Goal: Transaction & Acquisition: Download file/media

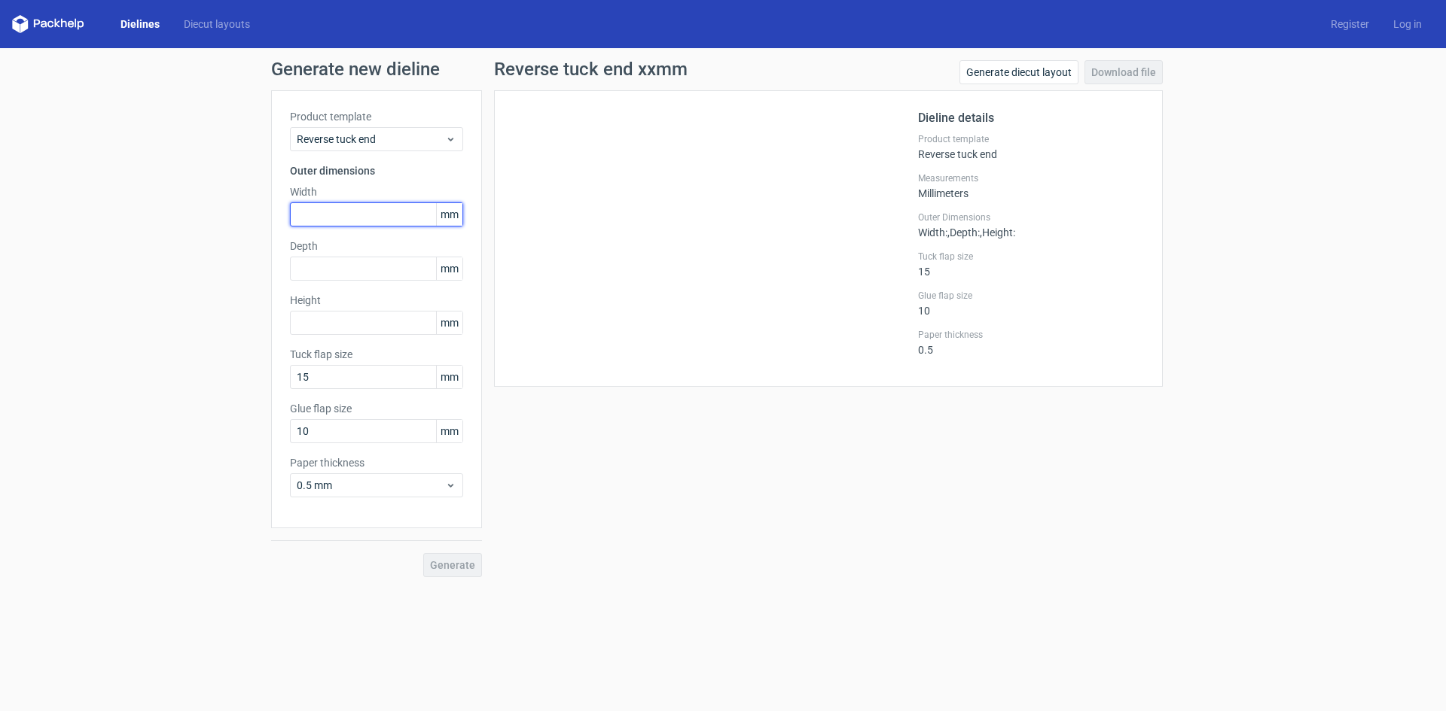
click at [363, 213] on input "text" at bounding box center [376, 215] width 173 height 24
click at [379, 130] on div "Reverse tuck end" at bounding box center [376, 139] width 173 height 24
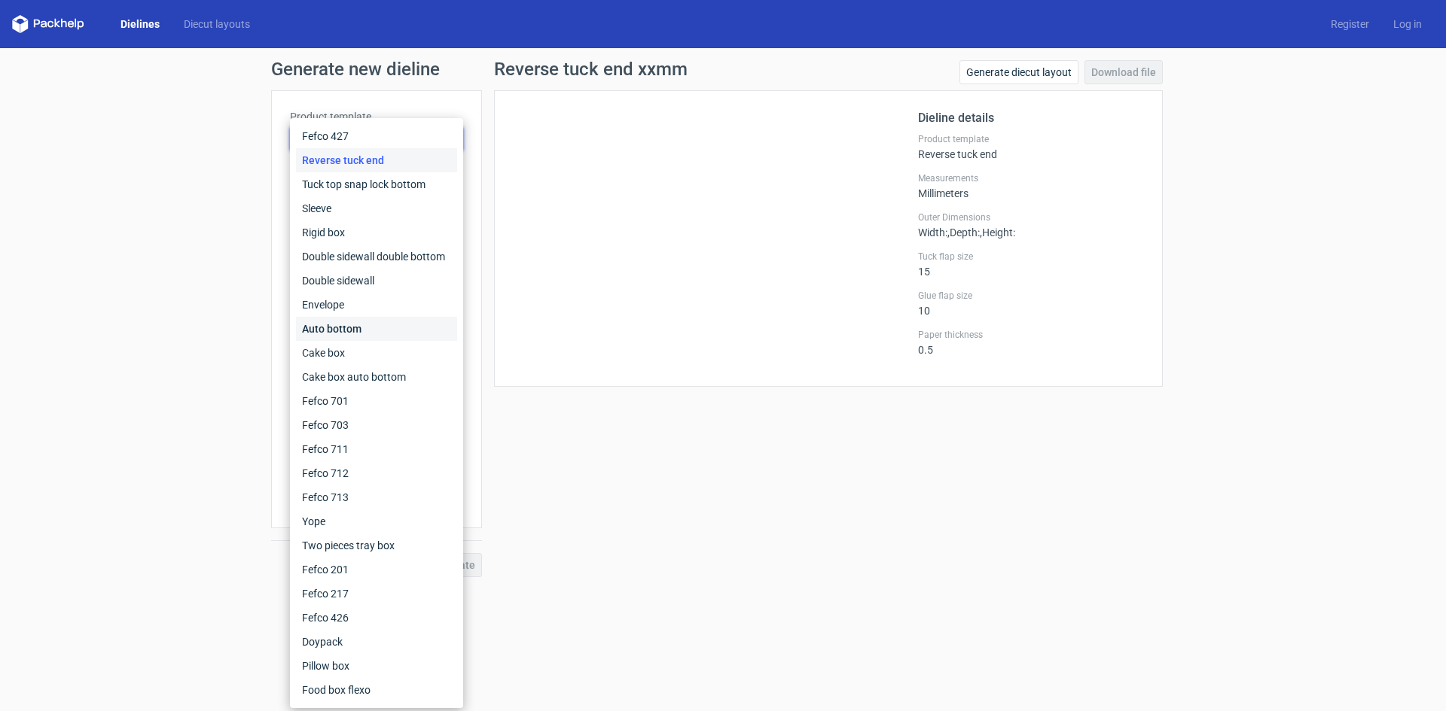
click at [355, 337] on div "Auto bottom" at bounding box center [376, 329] width 161 height 24
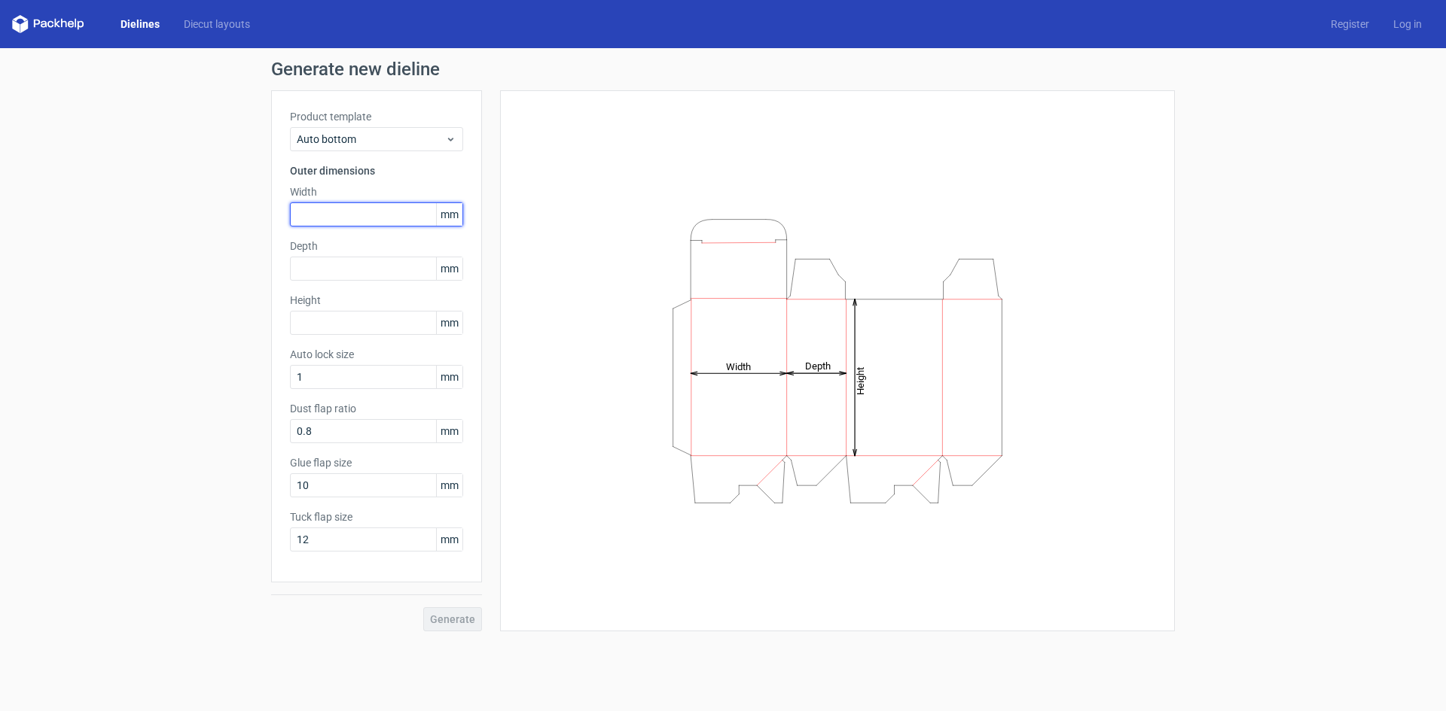
click at [379, 207] on input "text" at bounding box center [376, 215] width 173 height 24
type input "80"
type input "65"
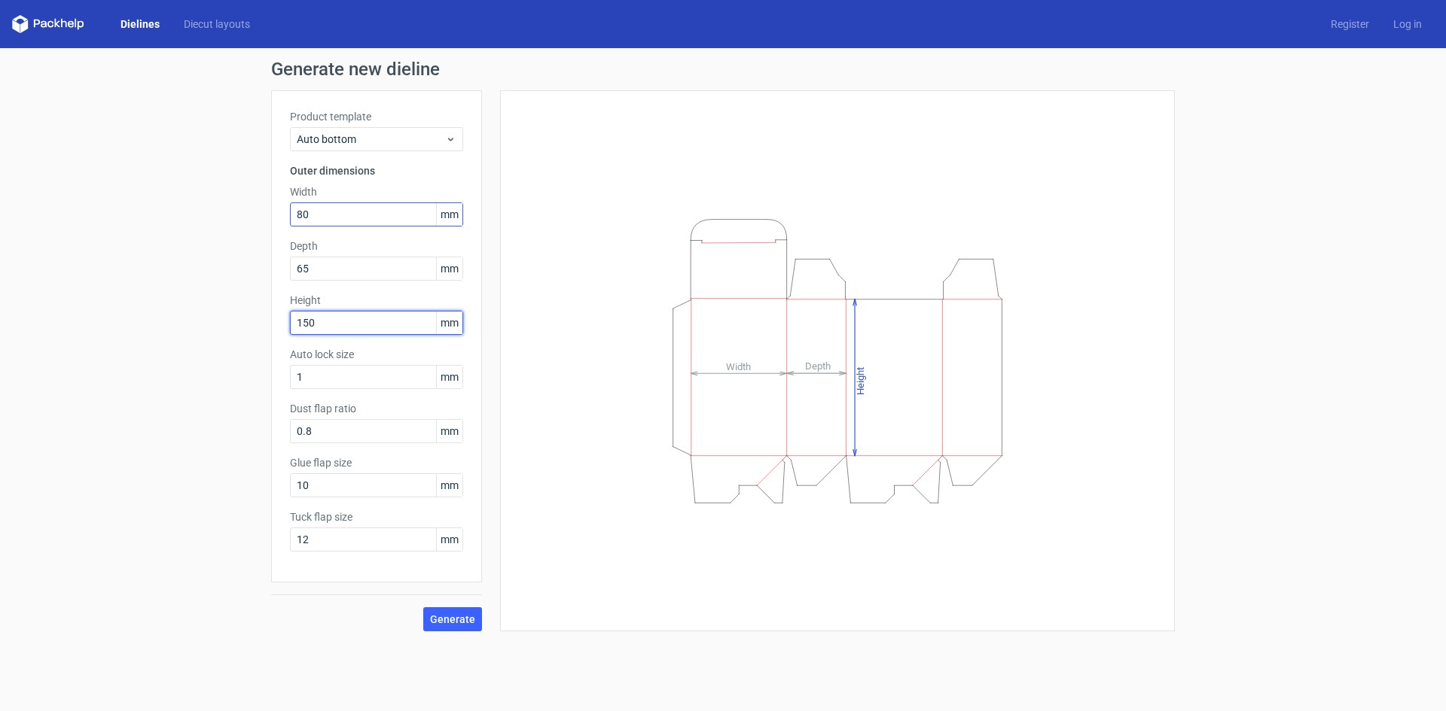
type input "150"
click at [423, 608] on button "Generate" at bounding box center [452, 620] width 59 height 24
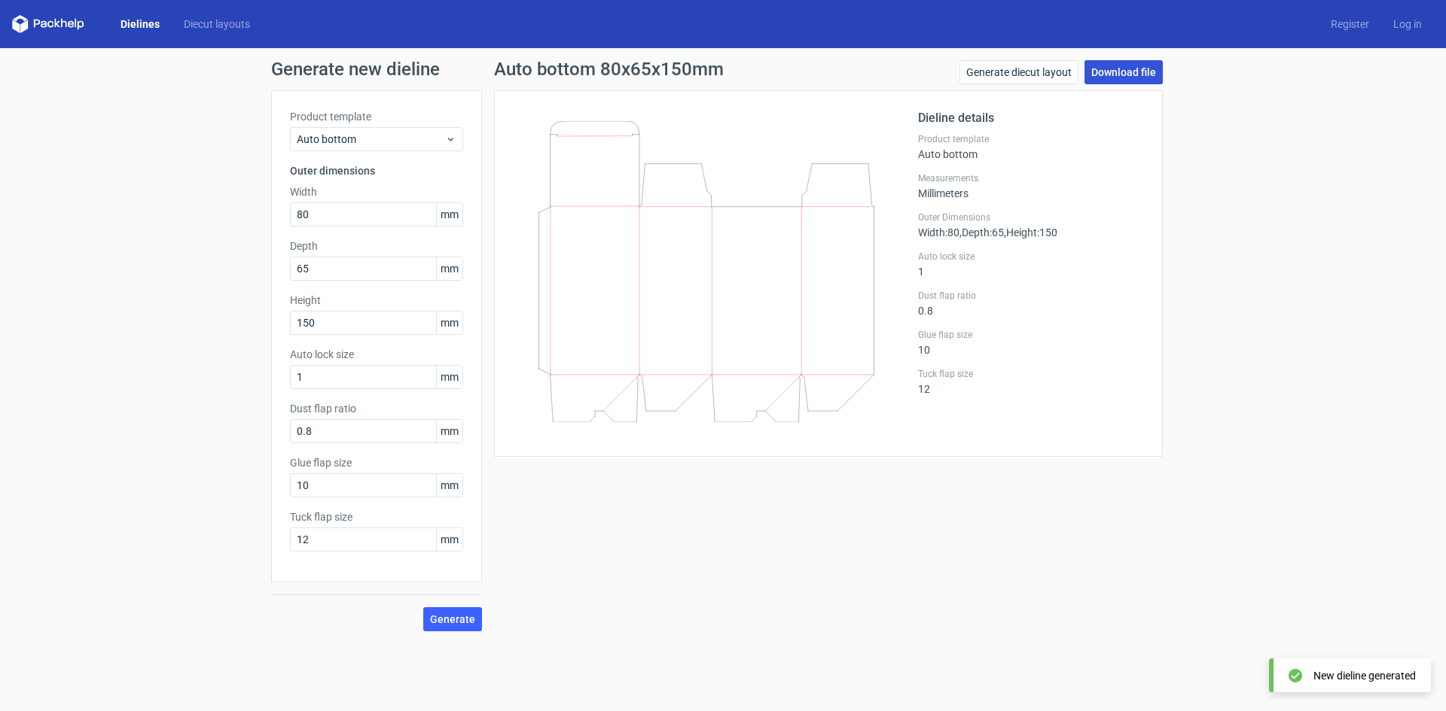
click at [1123, 81] on link "Download file" at bounding box center [1123, 72] width 78 height 24
click at [1257, 383] on div "Generate new dieline Product template Auto bottom Outer dimensions Width 80 mm …" at bounding box center [723, 346] width 1446 height 596
